Goal: Navigation & Orientation: Find specific page/section

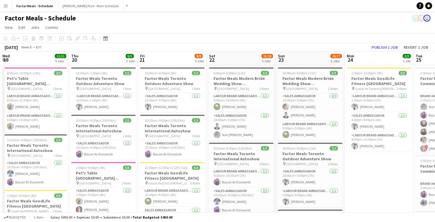
scroll to position [0, 164]
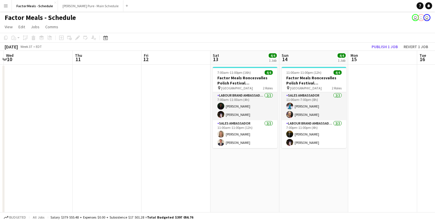
scroll to position [0, 139]
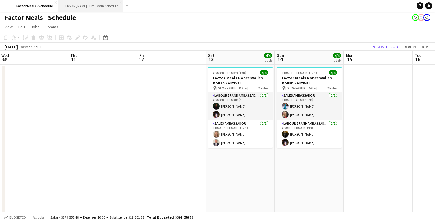
click at [84, 7] on button "[PERSON_NAME] Pure - Main Schedule Close" at bounding box center [90, 5] width 65 height 11
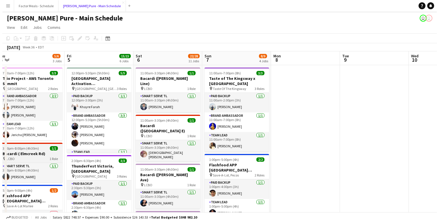
scroll to position [0, 215]
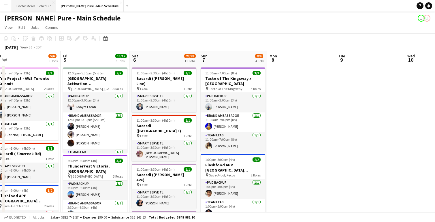
click at [37, 3] on button "Factor Meals - Schedule Close" at bounding box center [34, 5] width 44 height 11
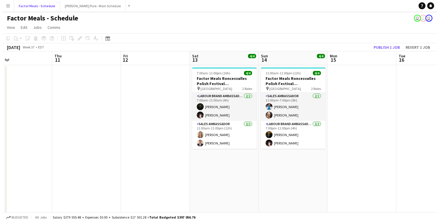
scroll to position [0, 230]
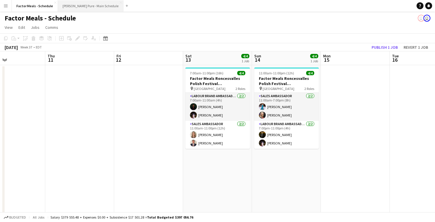
click at [86, 7] on button "[PERSON_NAME] Pure - Main Schedule Close" at bounding box center [90, 5] width 65 height 11
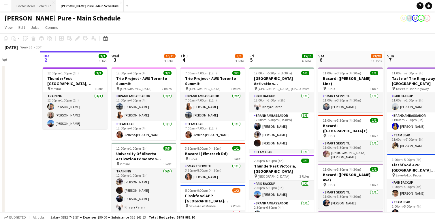
click at [34, 6] on button "Factor Meals - Schedule Close" at bounding box center [34, 5] width 44 height 11
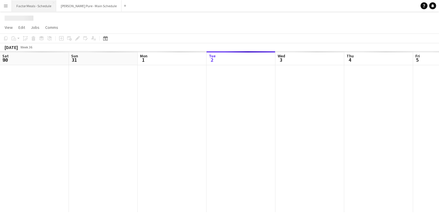
scroll to position [0, 138]
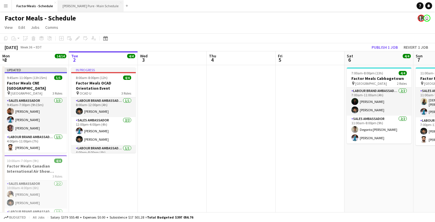
click at [87, 6] on button "[PERSON_NAME] Pure - Main Schedule Close" at bounding box center [90, 5] width 65 height 11
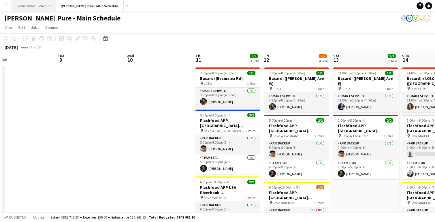
click at [32, 9] on button "Factor Meals - Schedule Close" at bounding box center [34, 5] width 44 height 11
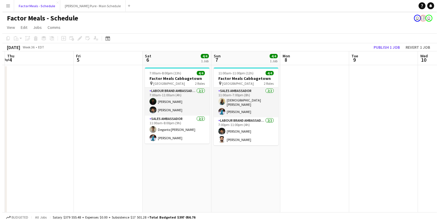
scroll to position [0, 127]
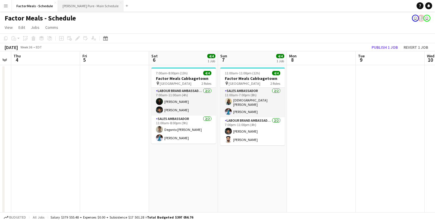
click at [84, 10] on button "[PERSON_NAME] Pure - Main Schedule Close" at bounding box center [90, 5] width 65 height 11
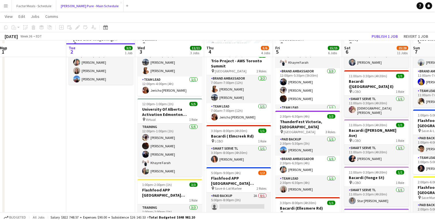
scroll to position [47, 0]
